Goal: Information Seeking & Learning: Understand process/instructions

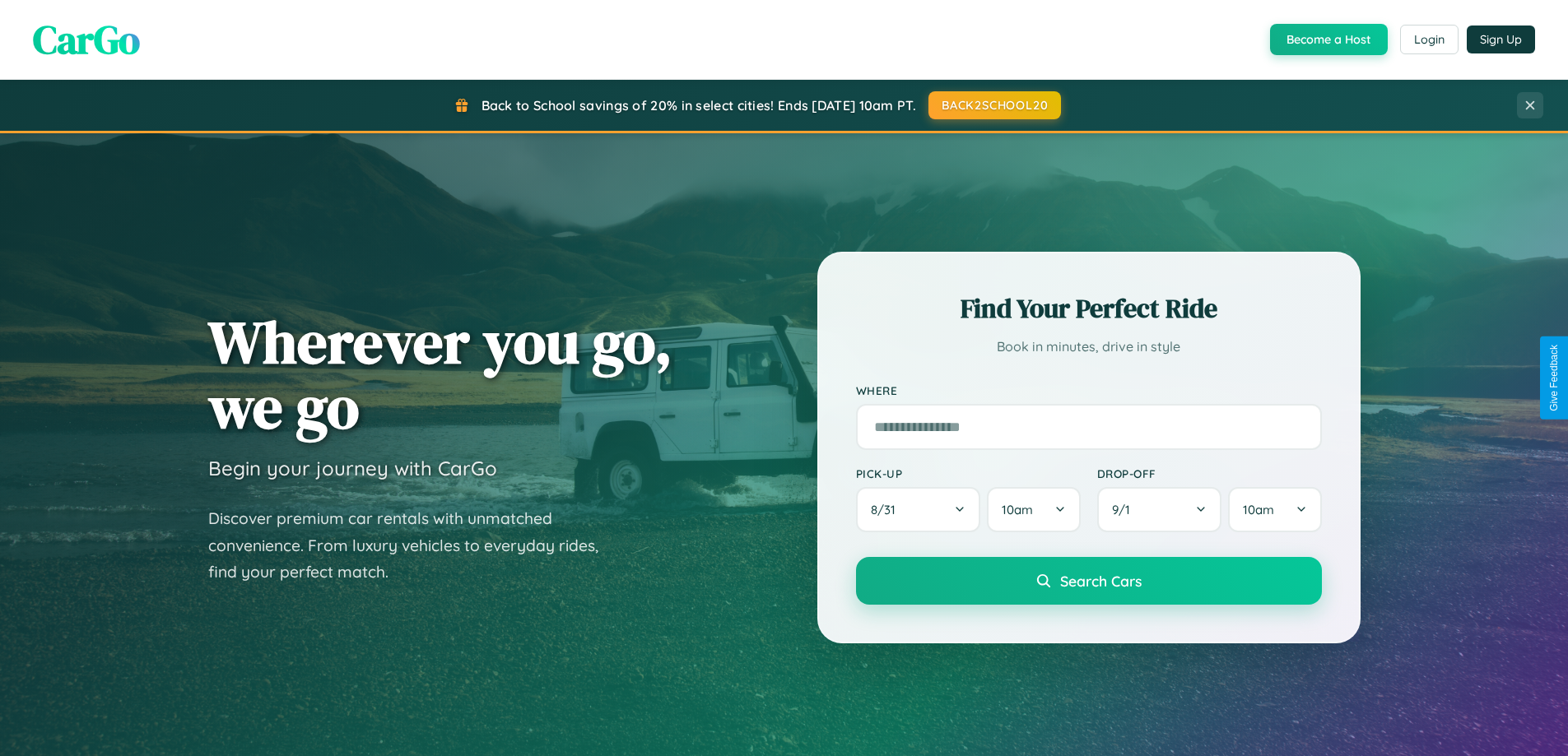
scroll to position [3167, 0]
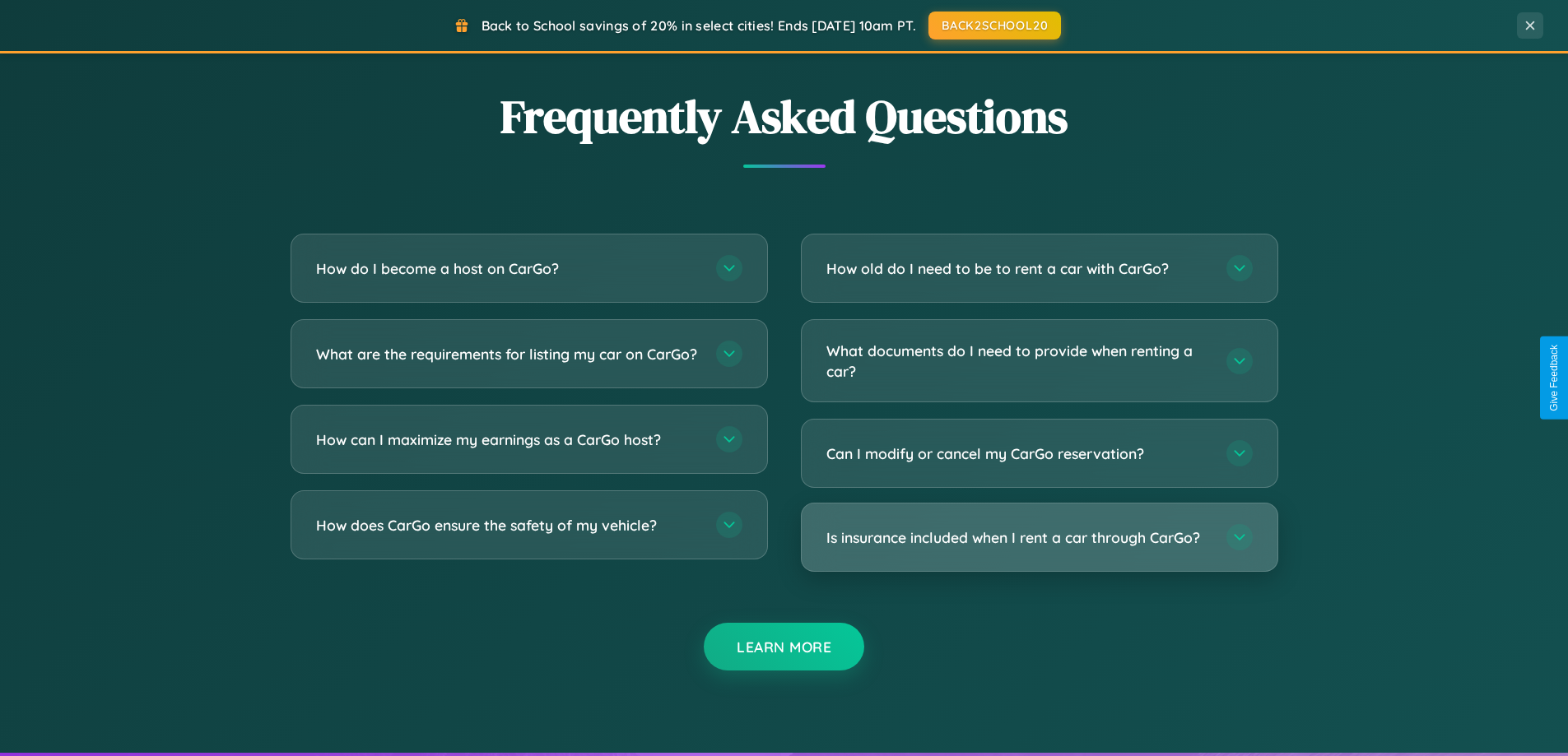
click at [1039, 539] on h3 "Is insurance included when I rent a car through CarGo?" at bounding box center [1017, 537] width 383 height 20
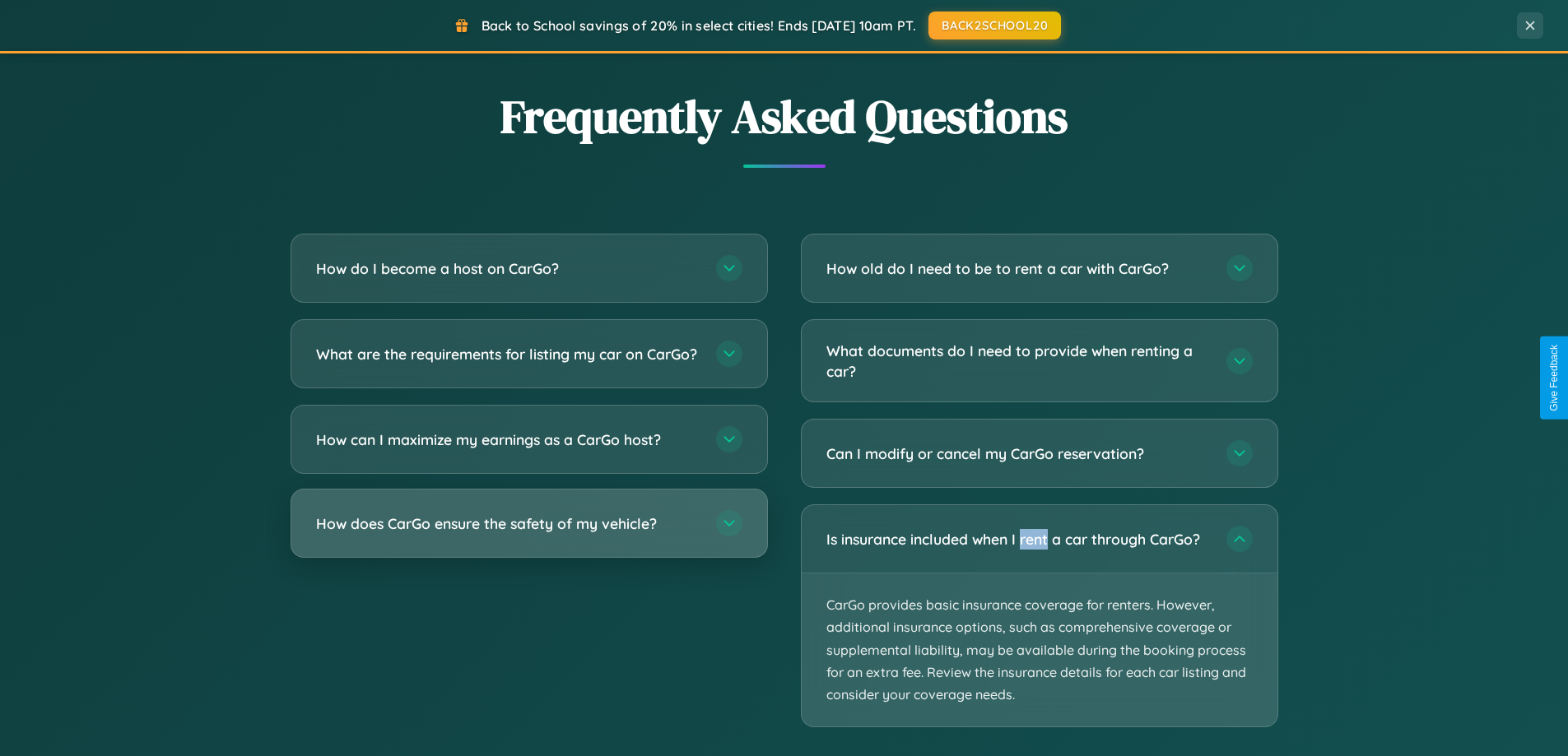
click at [528, 534] on h3 "How does CarGo ensure the safety of my vehicle?" at bounding box center [507, 524] width 383 height 20
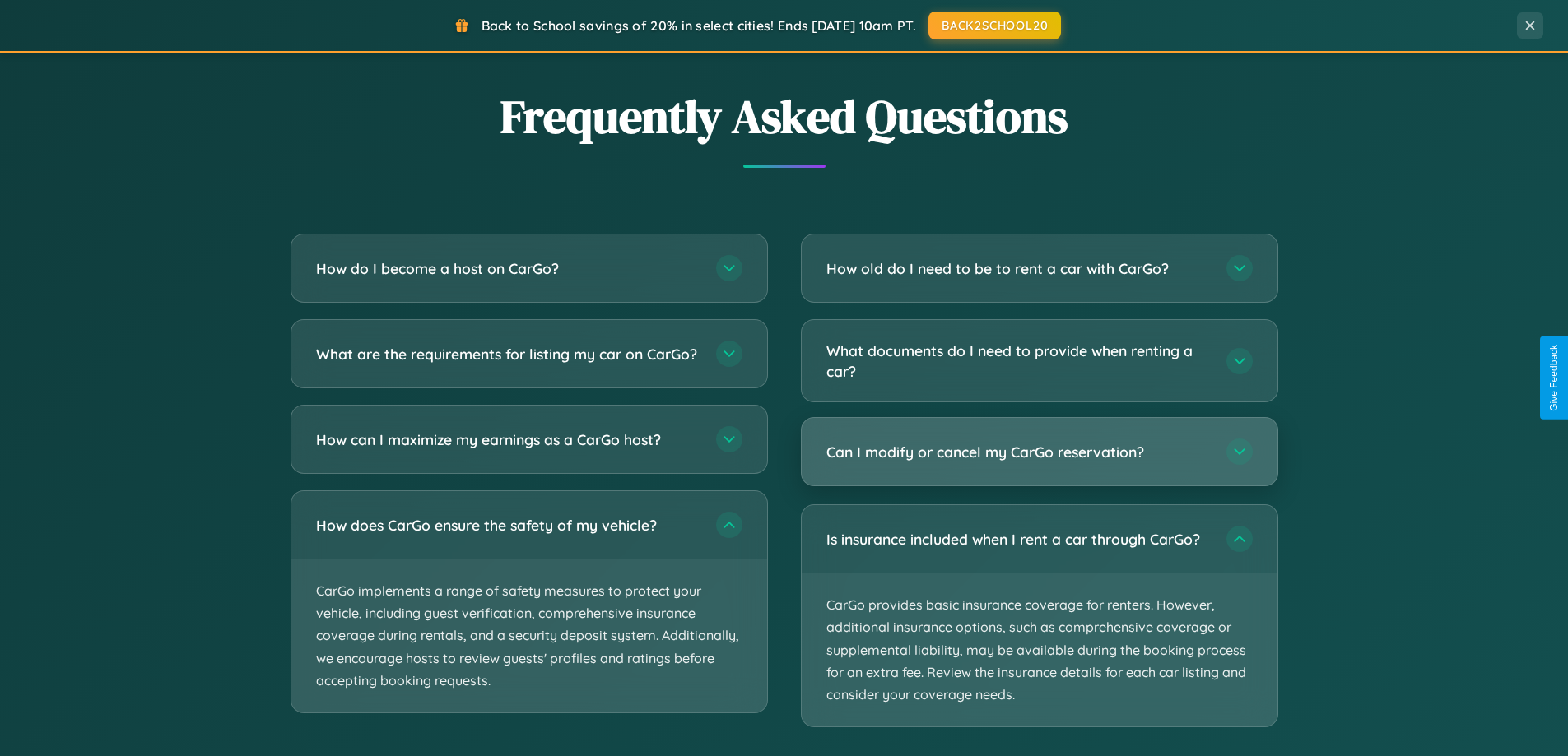
click at [1039, 453] on h3 "Can I modify or cancel my CarGo reservation?" at bounding box center [1017, 451] width 383 height 20
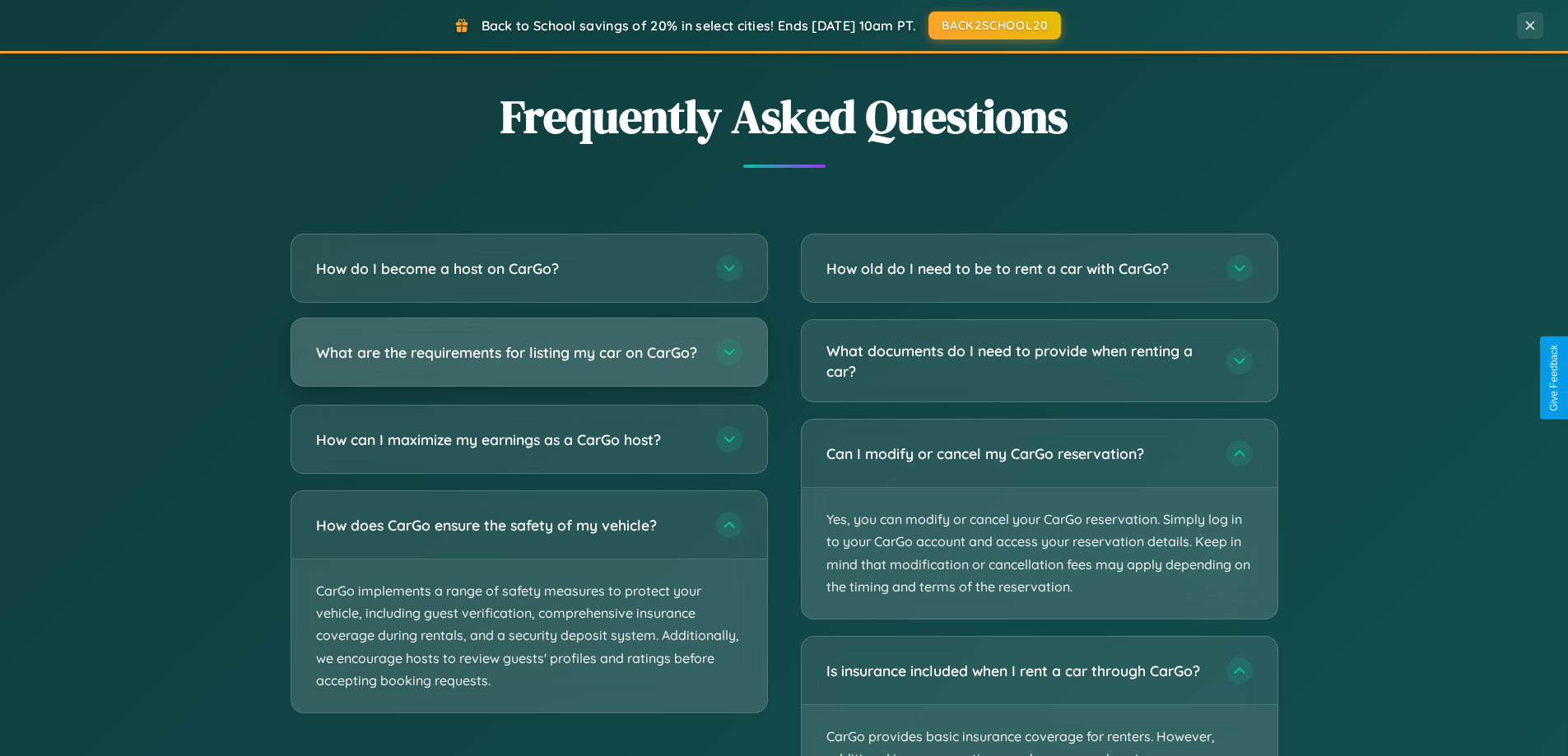
click at [528, 359] on h3 "What are the requirements for listing my car on CarGo?" at bounding box center [507, 352] width 383 height 20
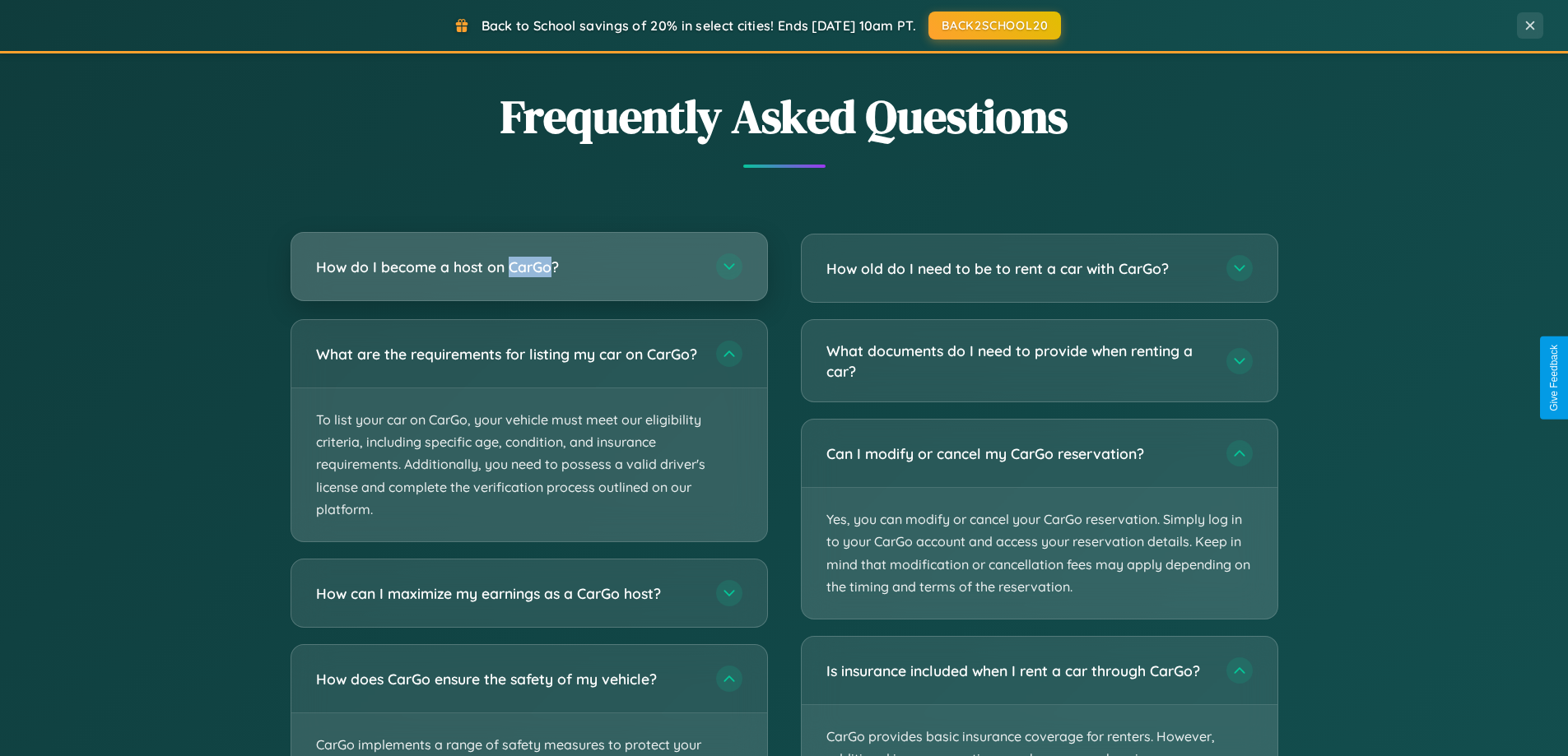
click at [528, 267] on h3 "How do I become a host on CarGo?" at bounding box center [507, 266] width 383 height 20
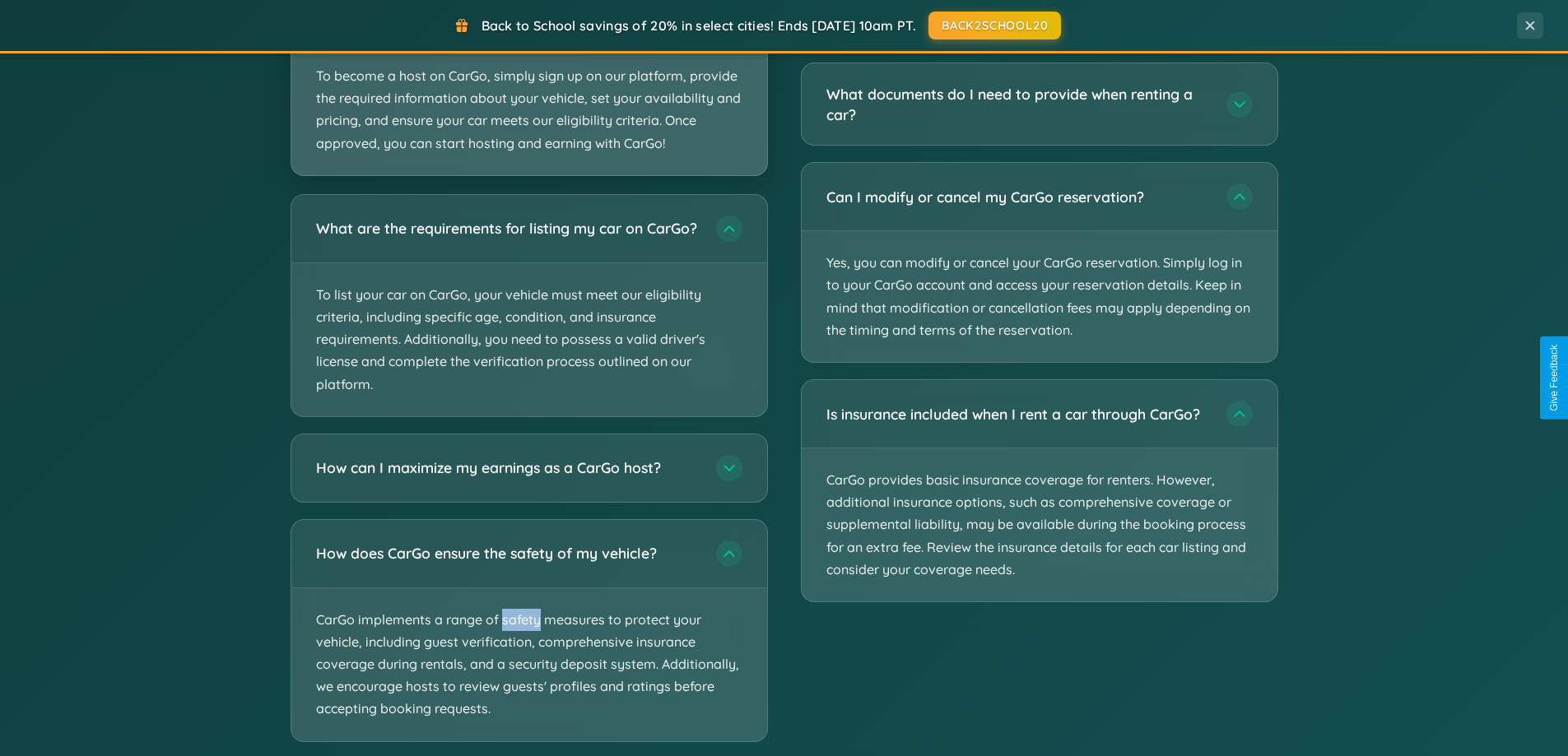
click at [528, 88] on p "To become a host on CarGo, simply sign up on our platform, provide the required…" at bounding box center [528, 110] width 476 height 131
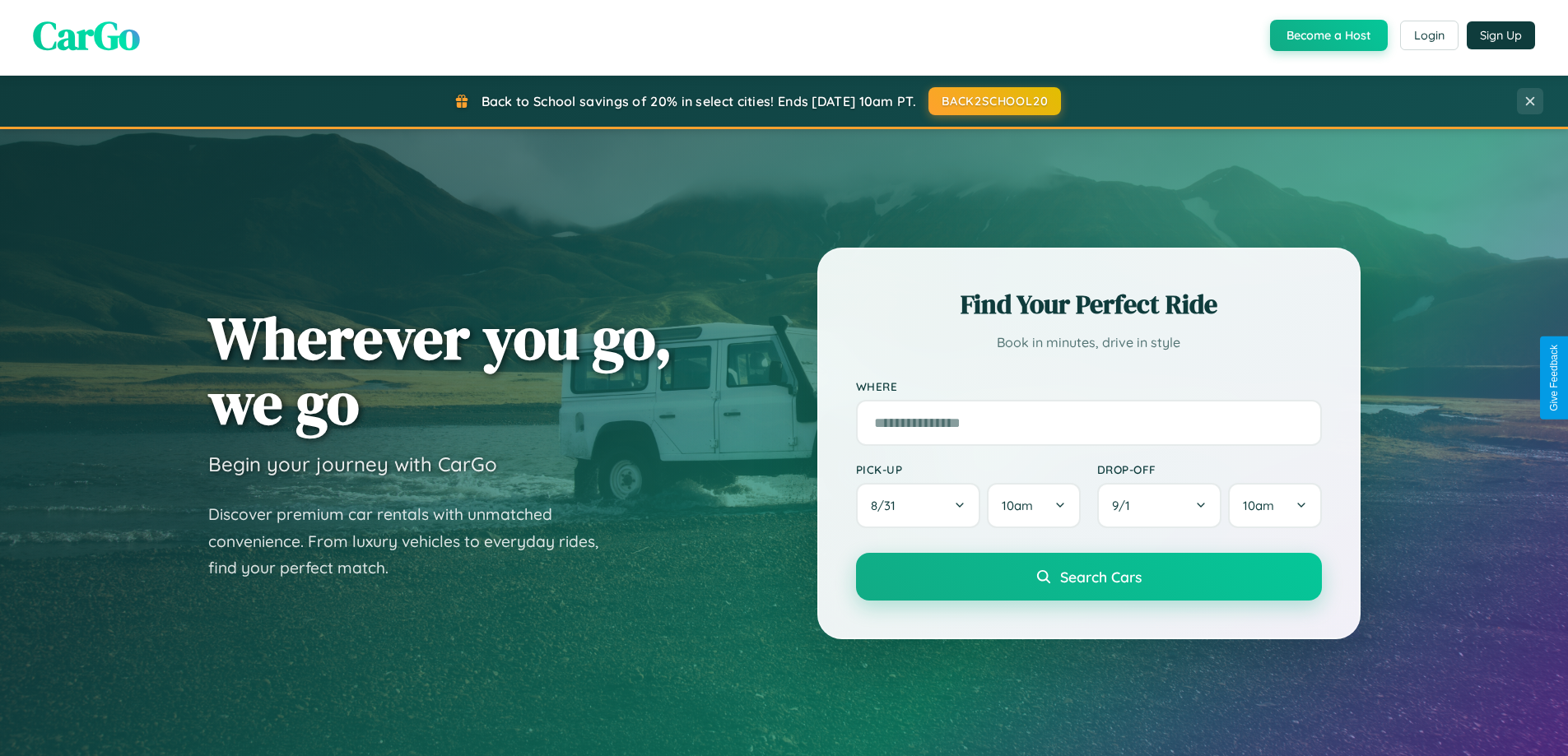
scroll to position [0, 0]
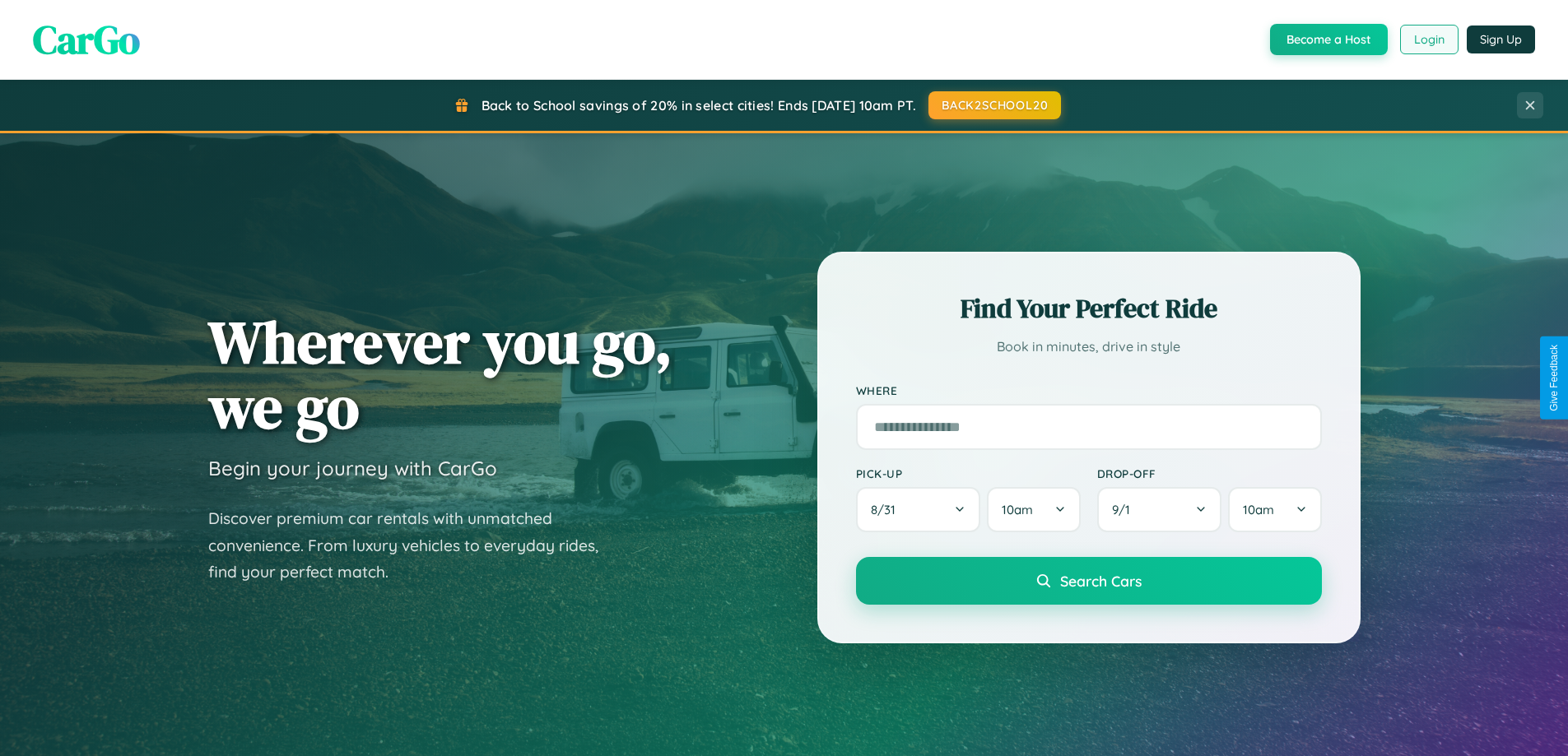
click at [1429, 39] on button "Login" at bounding box center [1429, 39] width 59 height 30
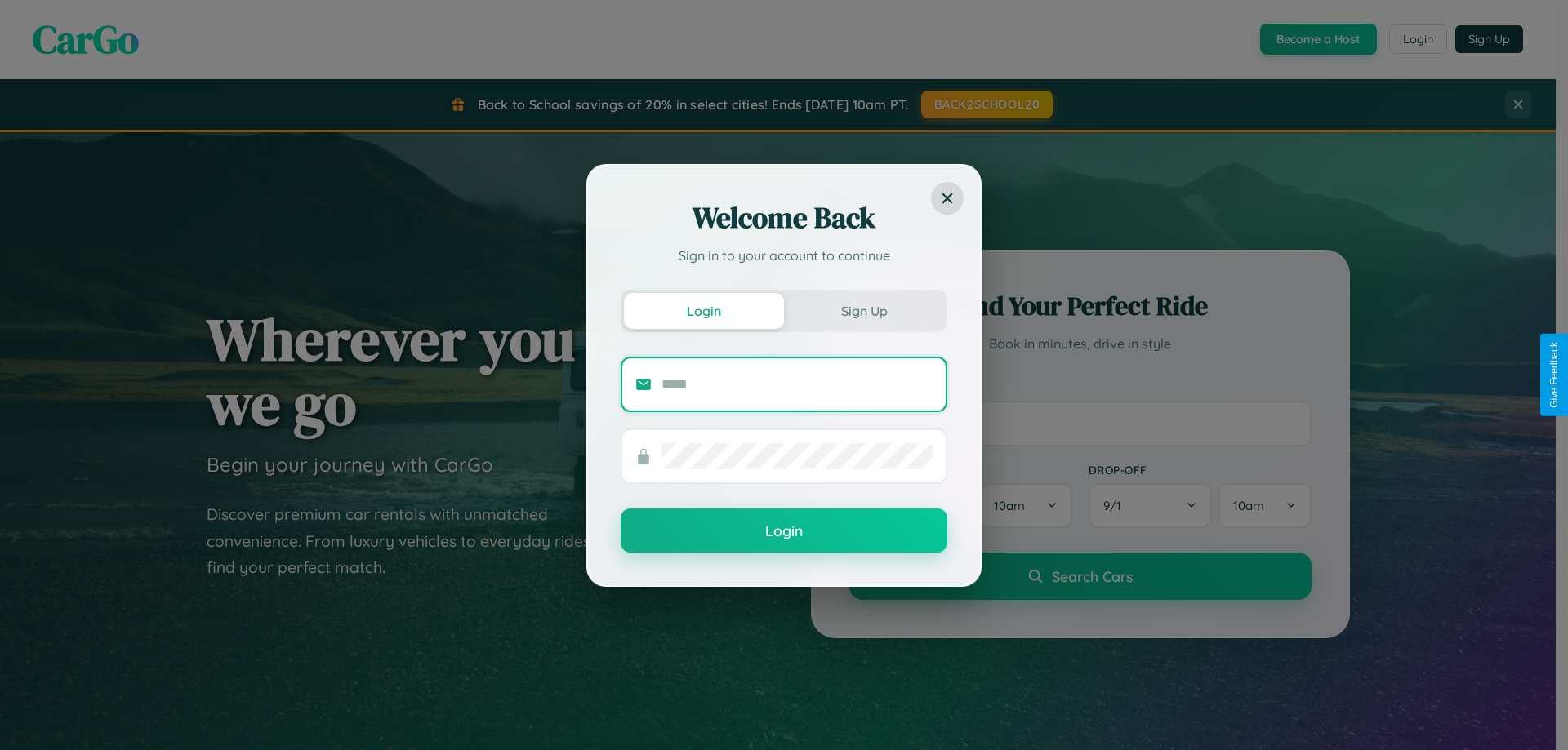
click at [797, 384] on input "text" at bounding box center [797, 384] width 271 height 26
type input "**********"
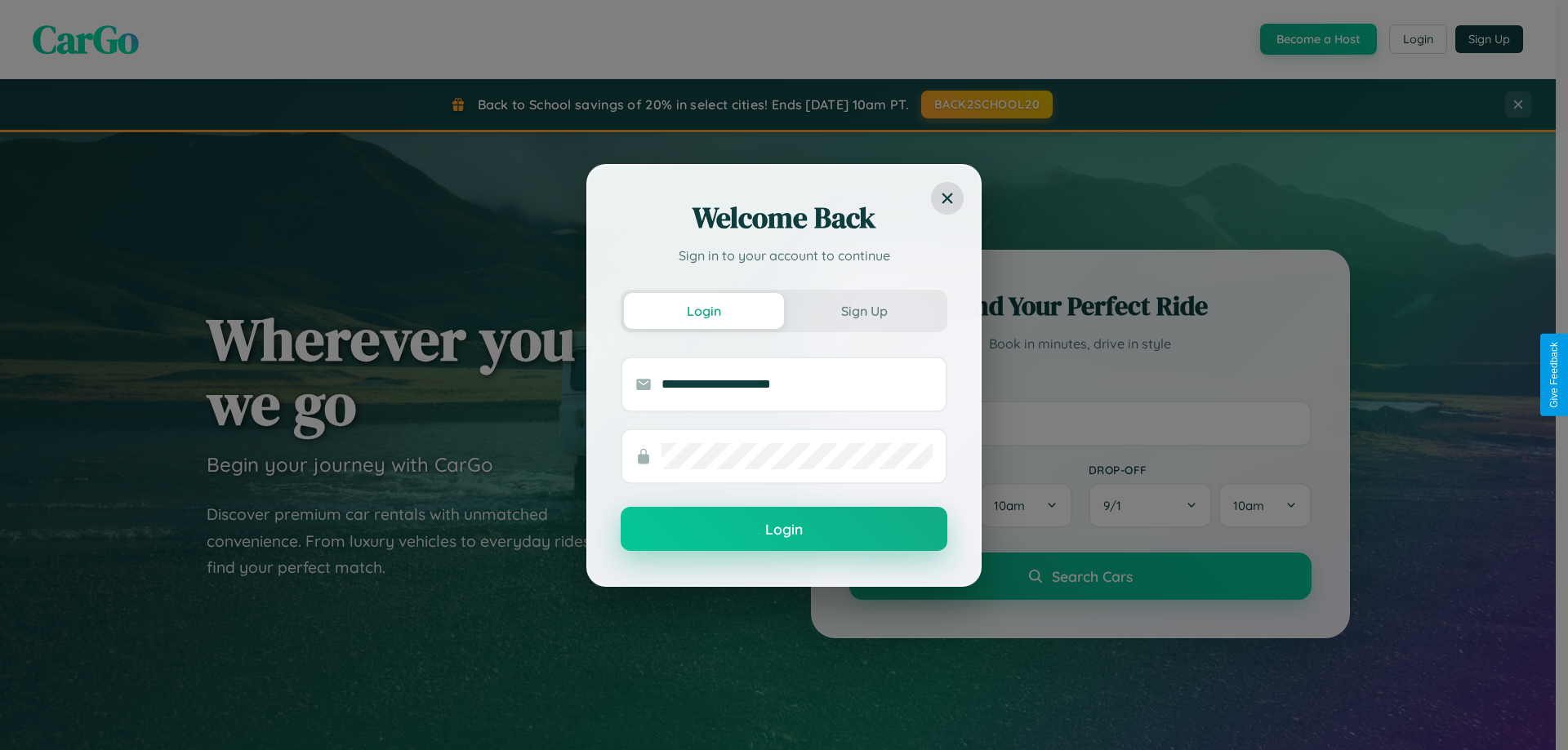
click at [784, 530] on button "Login" at bounding box center [784, 529] width 327 height 44
